Goal: Task Accomplishment & Management: Manage account settings

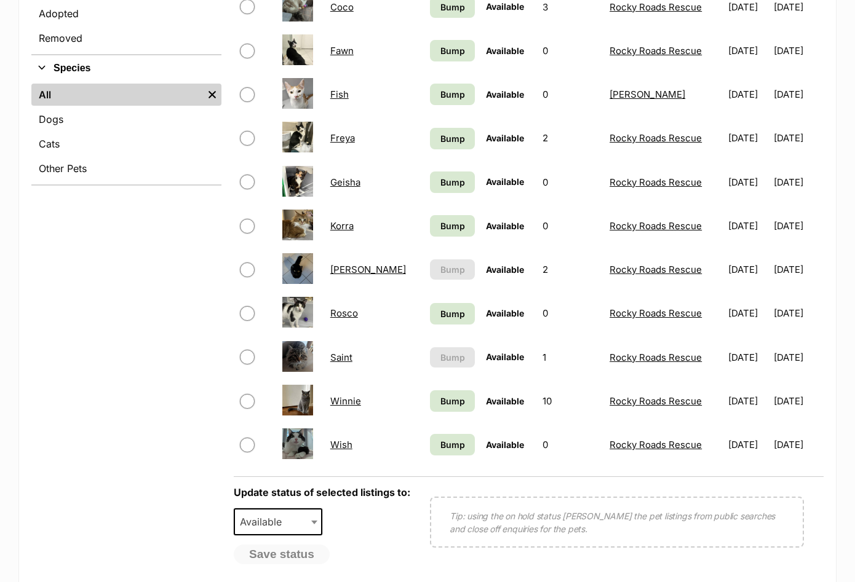
click at [245, 268] on input "checkbox" at bounding box center [247, 270] width 15 height 15
checkbox input "true"
click at [271, 524] on span "Available" at bounding box center [264, 522] width 59 height 17
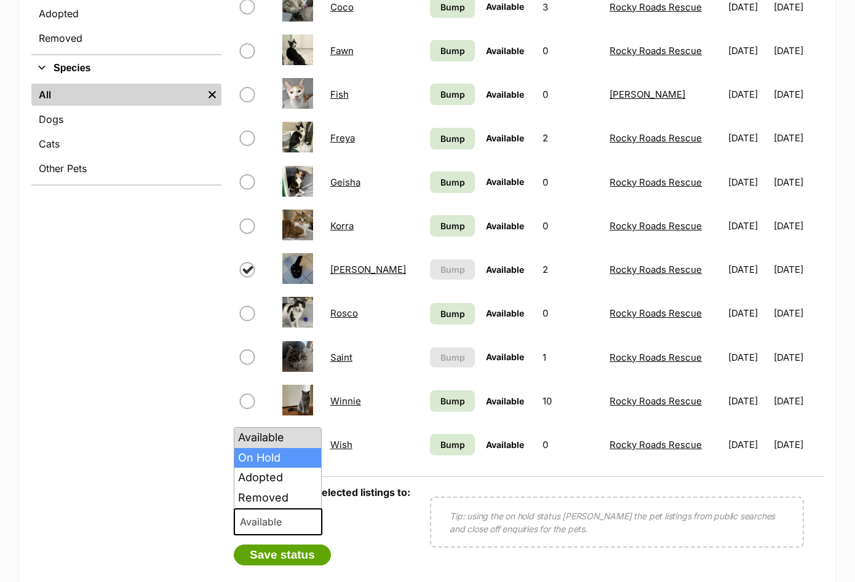
drag, startPoint x: 279, startPoint y: 483, endPoint x: 275, endPoint y: 457, distance: 26.2
select select "on_hold"
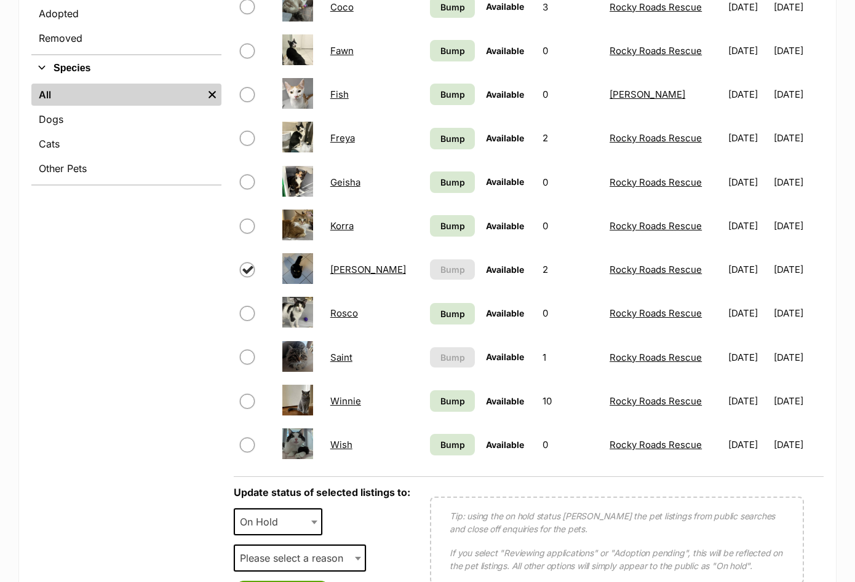
click at [284, 550] on span "Please select a reason" at bounding box center [295, 558] width 121 height 17
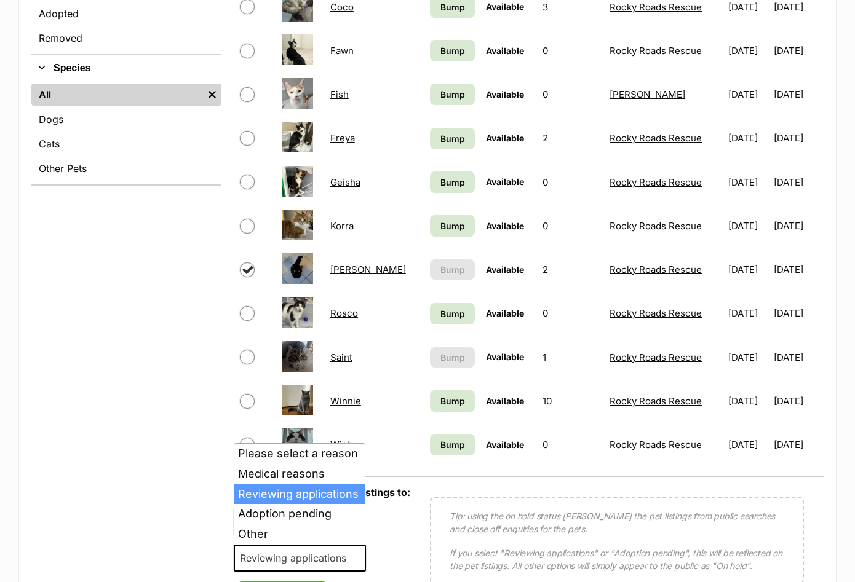
drag, startPoint x: 280, startPoint y: 557, endPoint x: 282, endPoint y: 546, distance: 11.8
click at [281, 558] on span "Reviewing applications" at bounding box center [297, 558] width 124 height 17
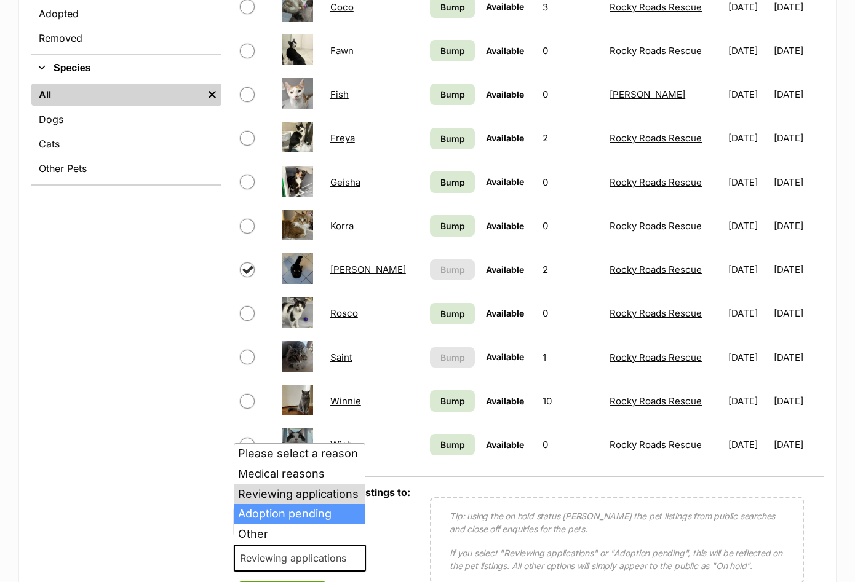
select select "adoption_pending"
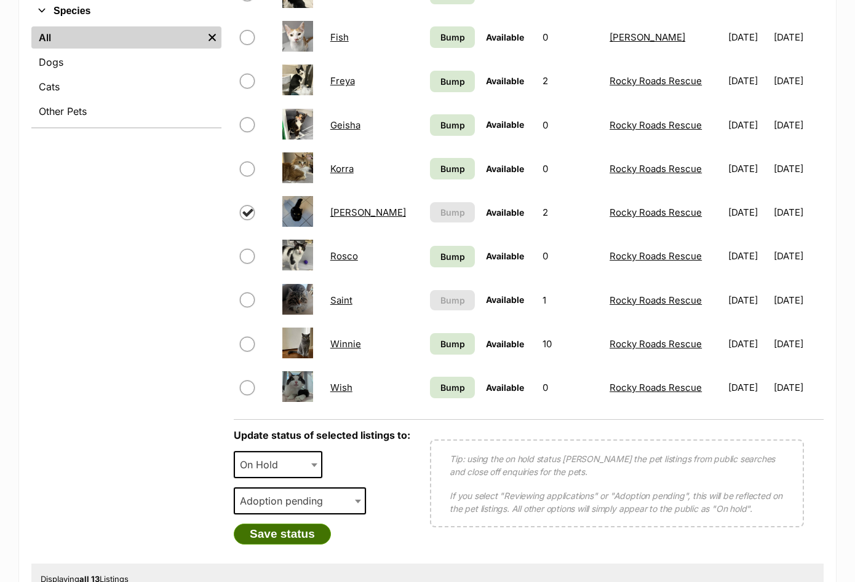
scroll to position [492, 0]
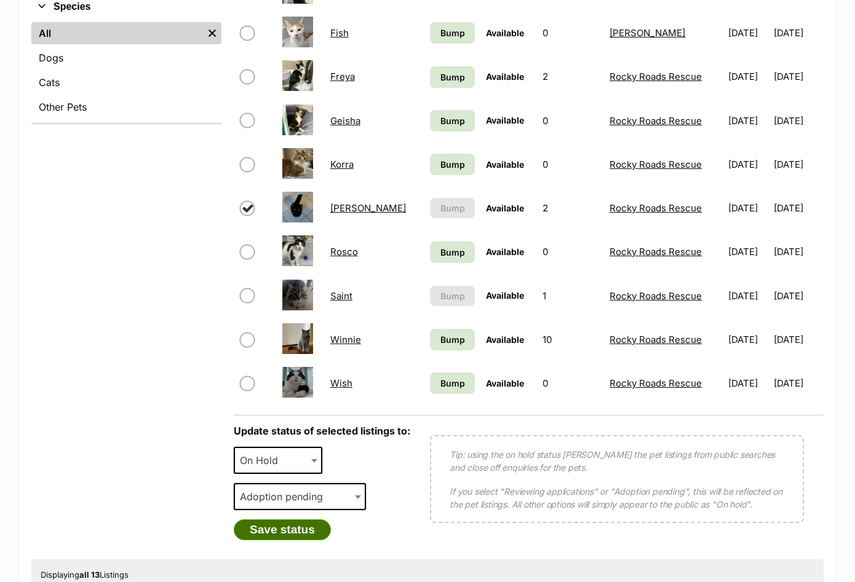
click at [288, 532] on button "Save status" at bounding box center [282, 530] width 97 height 21
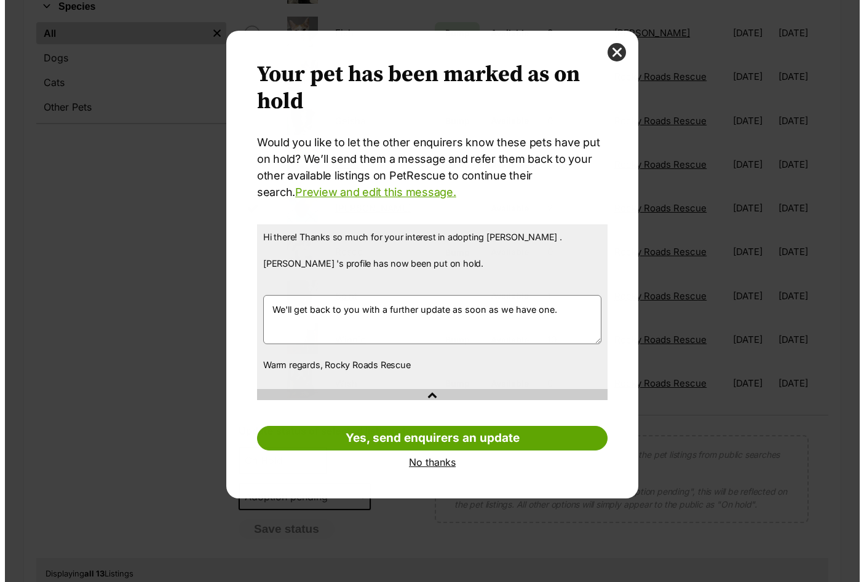
scroll to position [0, 0]
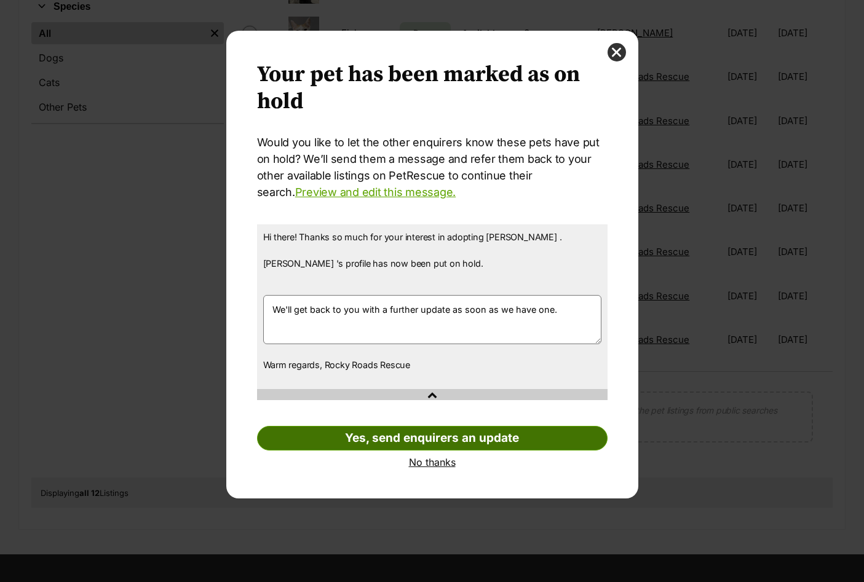
click at [424, 440] on link "Yes, send enquirers an update" at bounding box center [432, 438] width 351 height 25
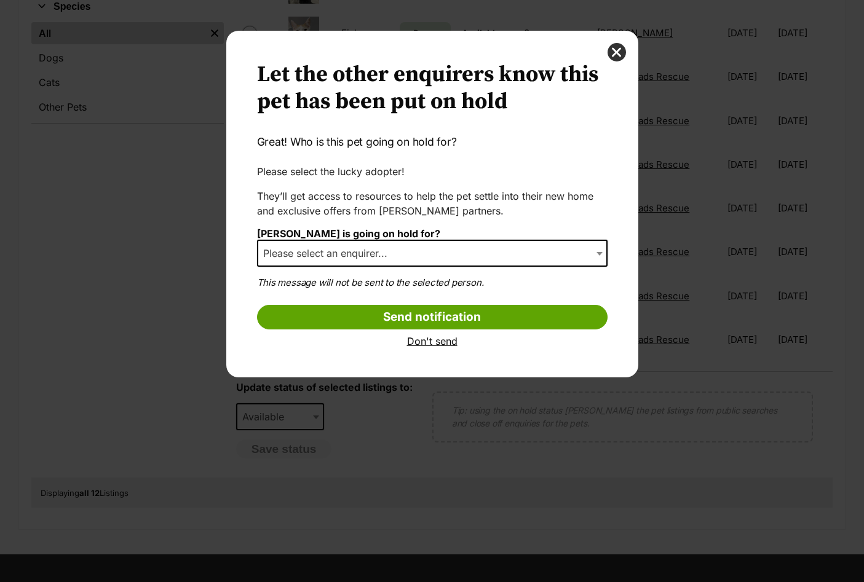
click at [341, 252] on span "Please select an enquirer..." at bounding box center [328, 253] width 141 height 17
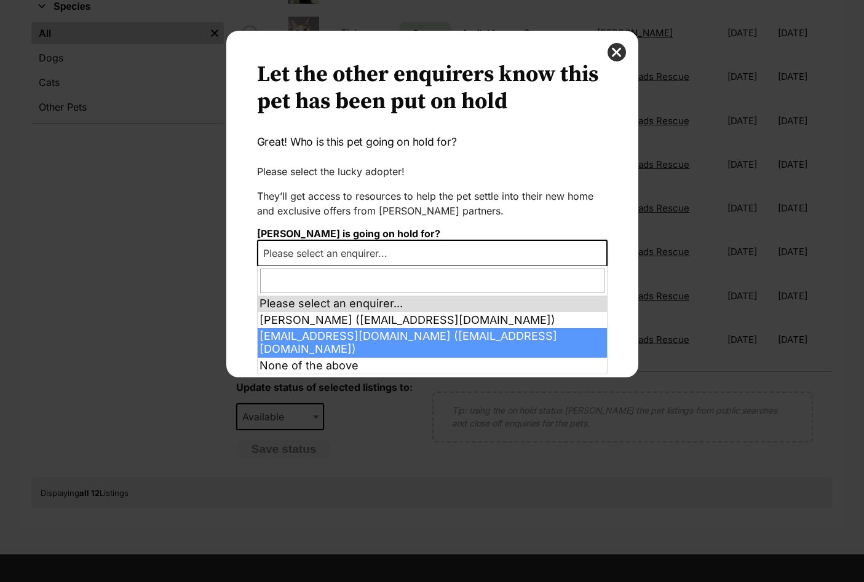
select select "2026515"
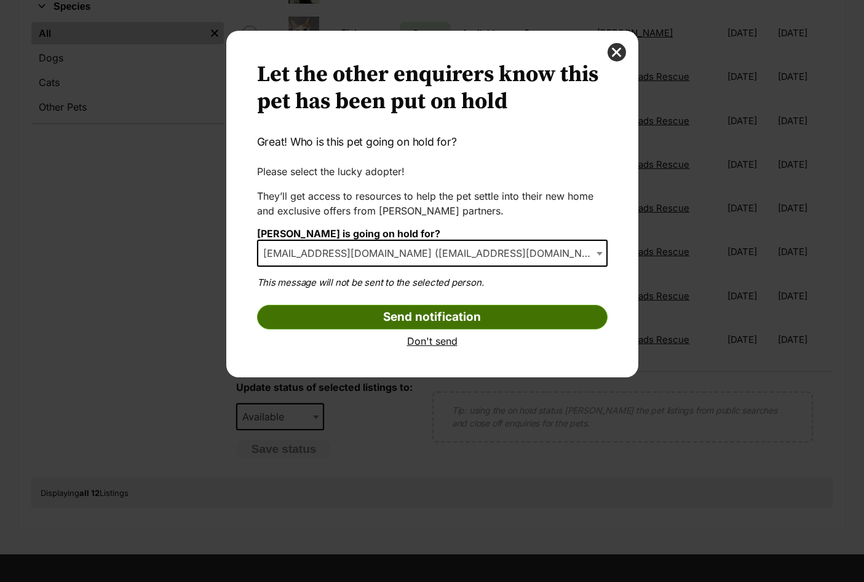
click at [428, 316] on input "Send notification" at bounding box center [432, 317] width 351 height 25
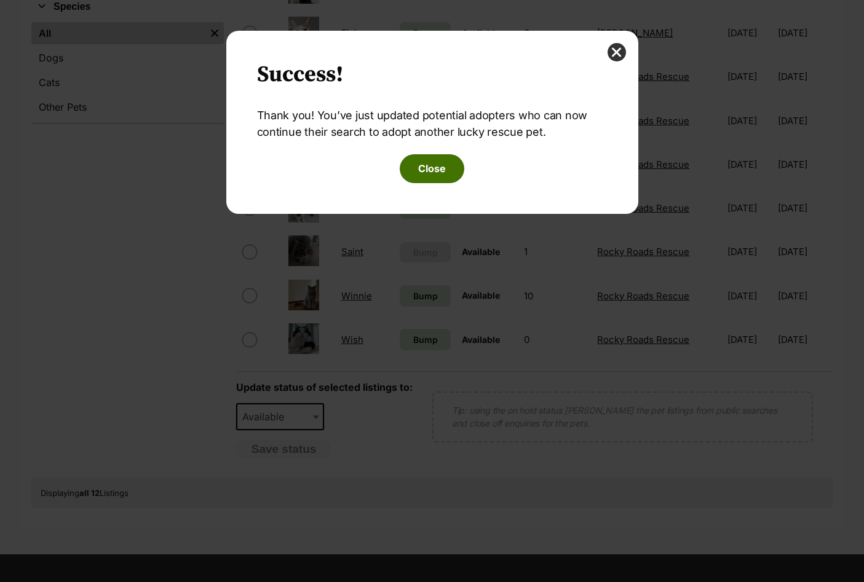
click at [432, 173] on button "Close" at bounding box center [432, 168] width 65 height 28
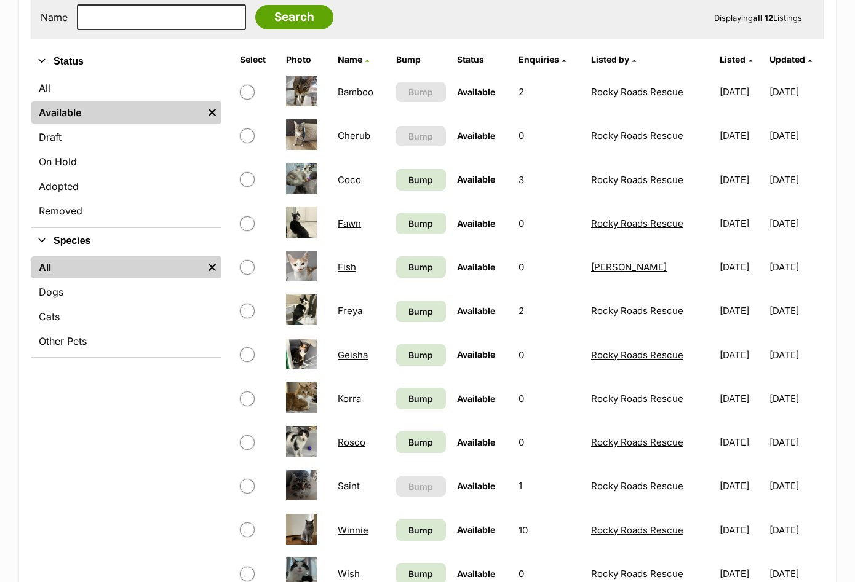
scroll to position [154, 0]
